Goal: Book appointment/travel/reservation

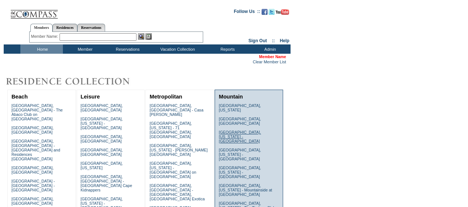
click at [246, 130] on link "[GEOGRAPHIC_DATA], [US_STATE] - [GEOGRAPHIC_DATA]" at bounding box center [240, 136] width 42 height 13
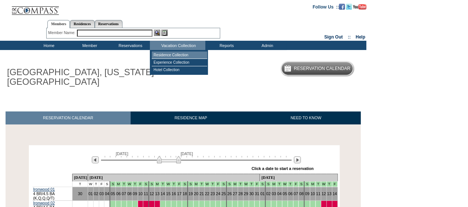
click at [170, 53] on td "Residence Collection" at bounding box center [180, 54] width 56 height 7
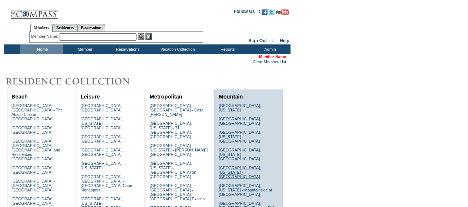
click at [240, 166] on link "[GEOGRAPHIC_DATA], [US_STATE] - [GEOGRAPHIC_DATA]" at bounding box center [240, 172] width 42 height 13
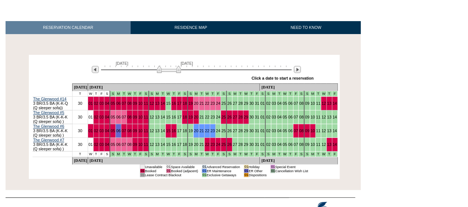
scroll to position [91, 0]
